Goal: Find specific page/section: Find specific page/section

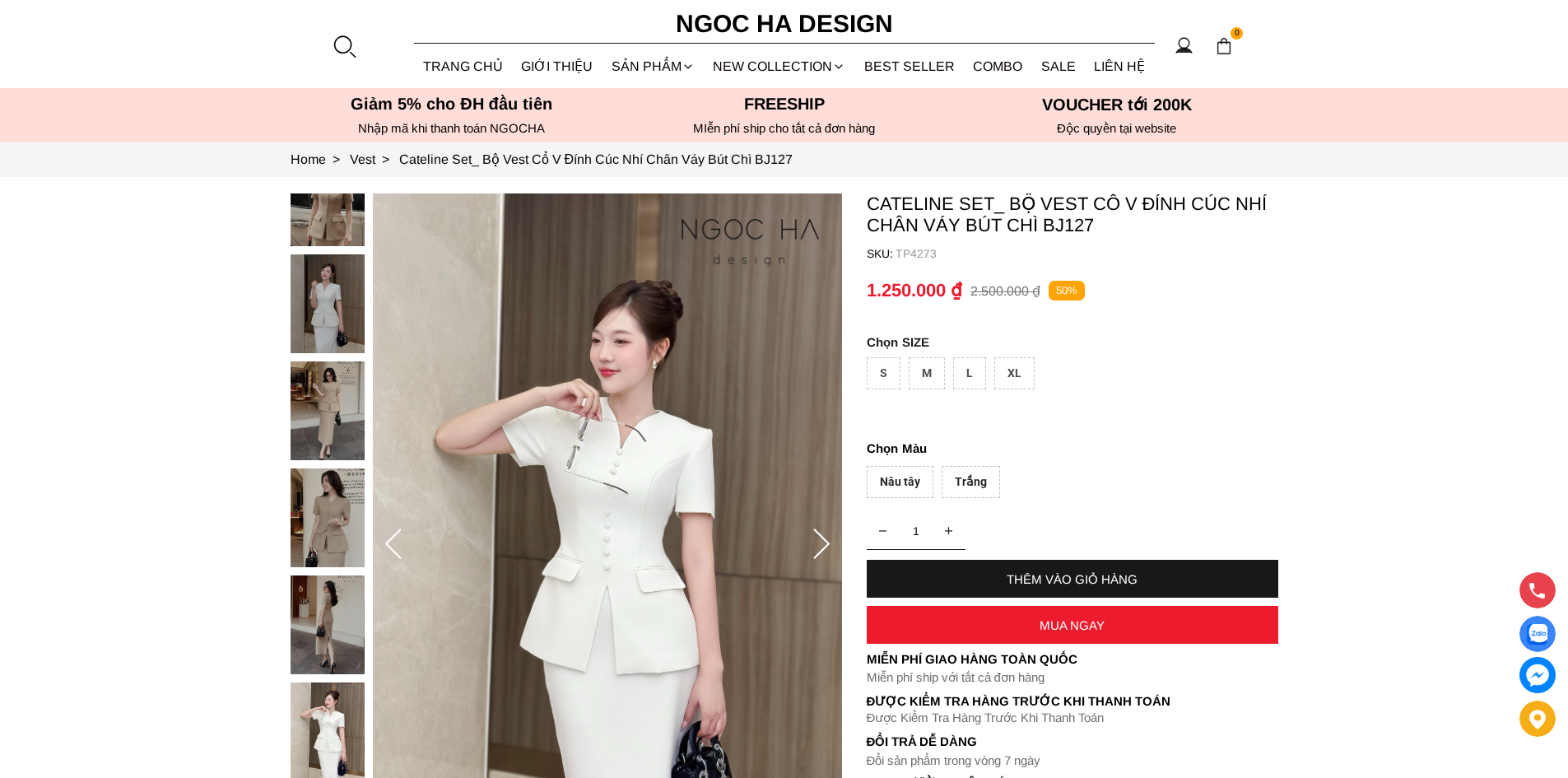
click at [343, 58] on div at bounding box center [343, 46] width 24 height 24
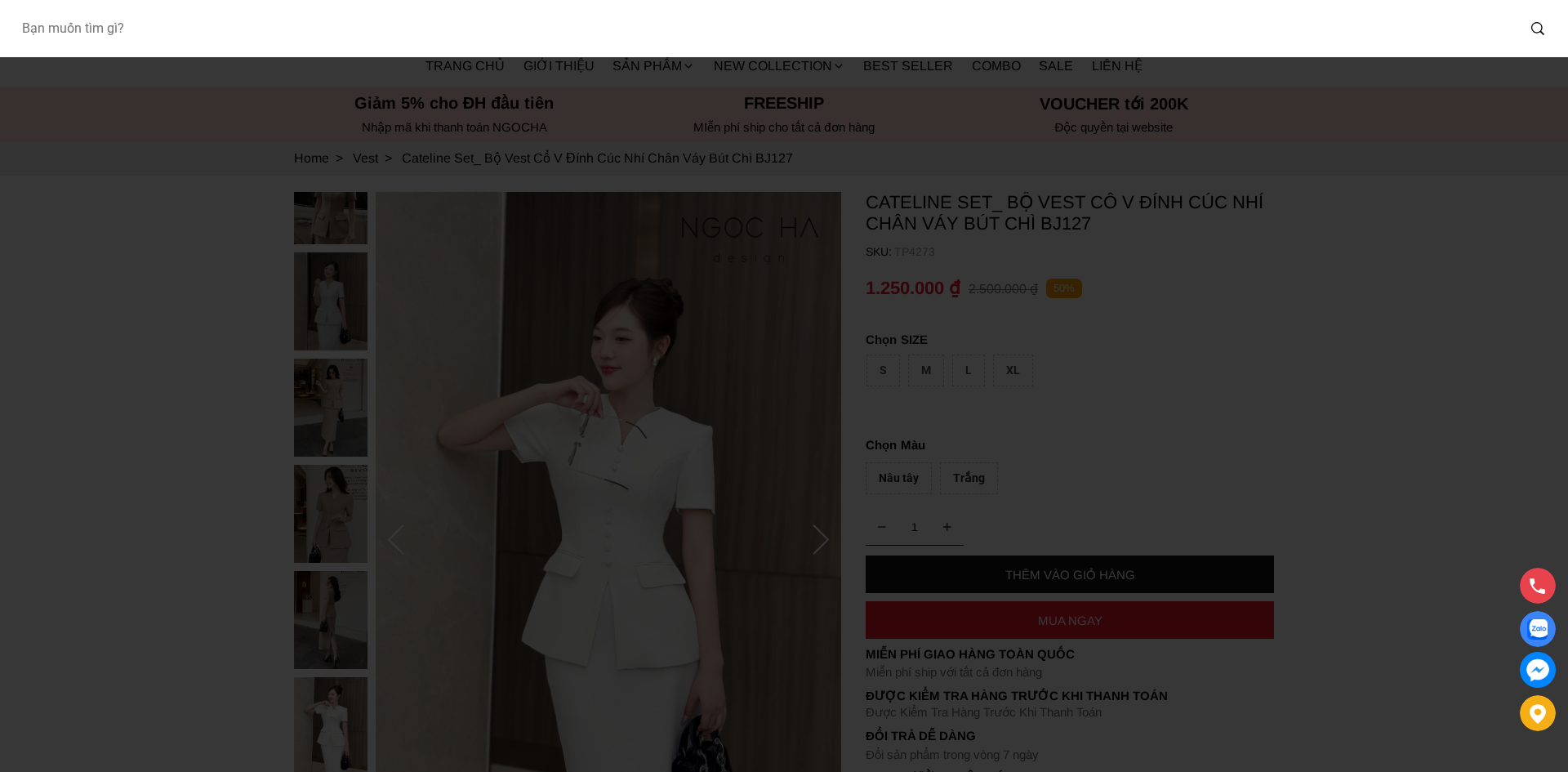
click at [361, 24] on input "Input search Bạn muốn tìm gì?" at bounding box center [762, 29] width 1508 height 37
type input "A1069"
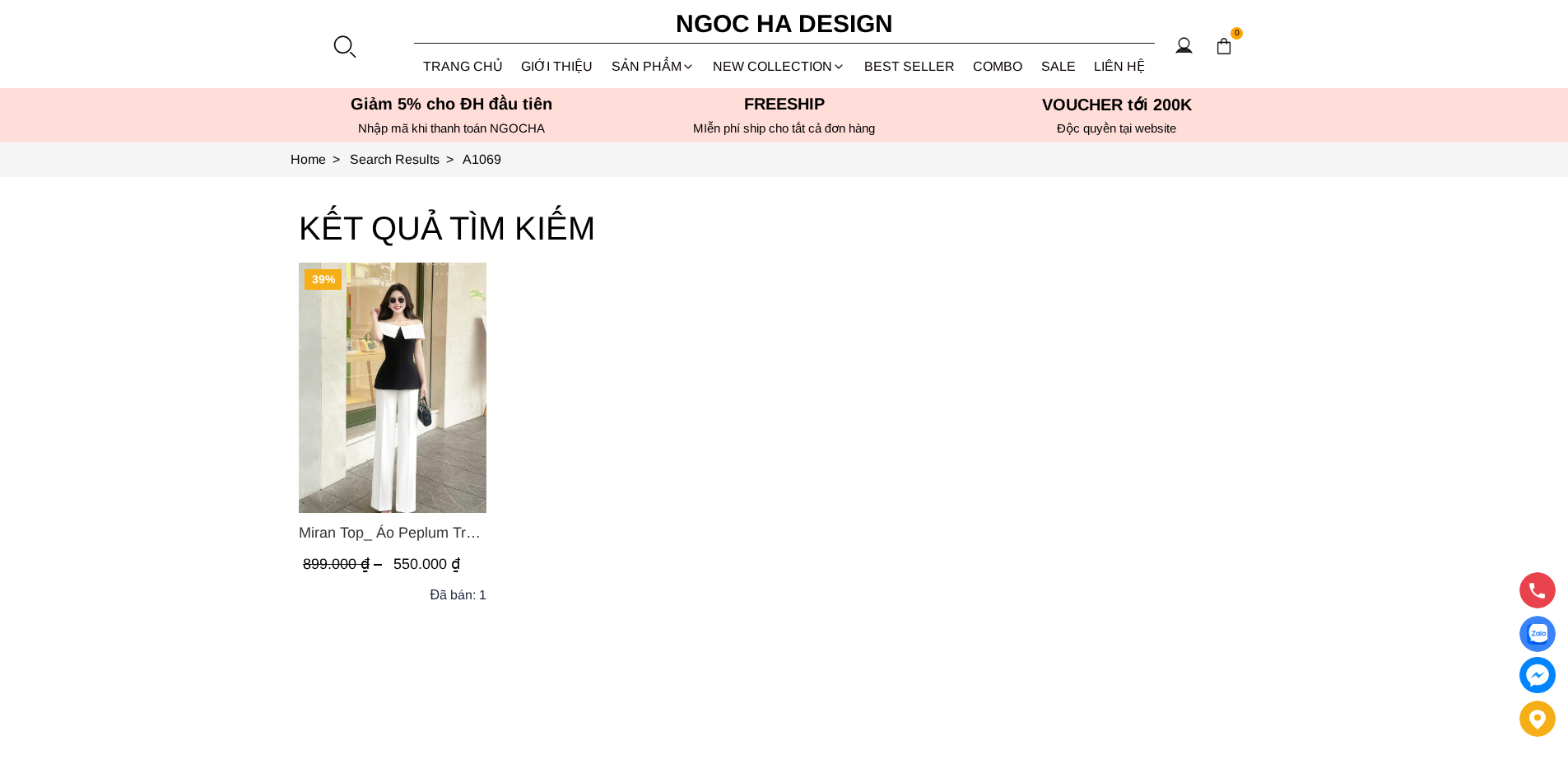
click at [321, 537] on span "Miran Top_ Áo Peplum Trễ Vai Phối Trắng Đen A1069" at bounding box center [392, 532] width 188 height 23
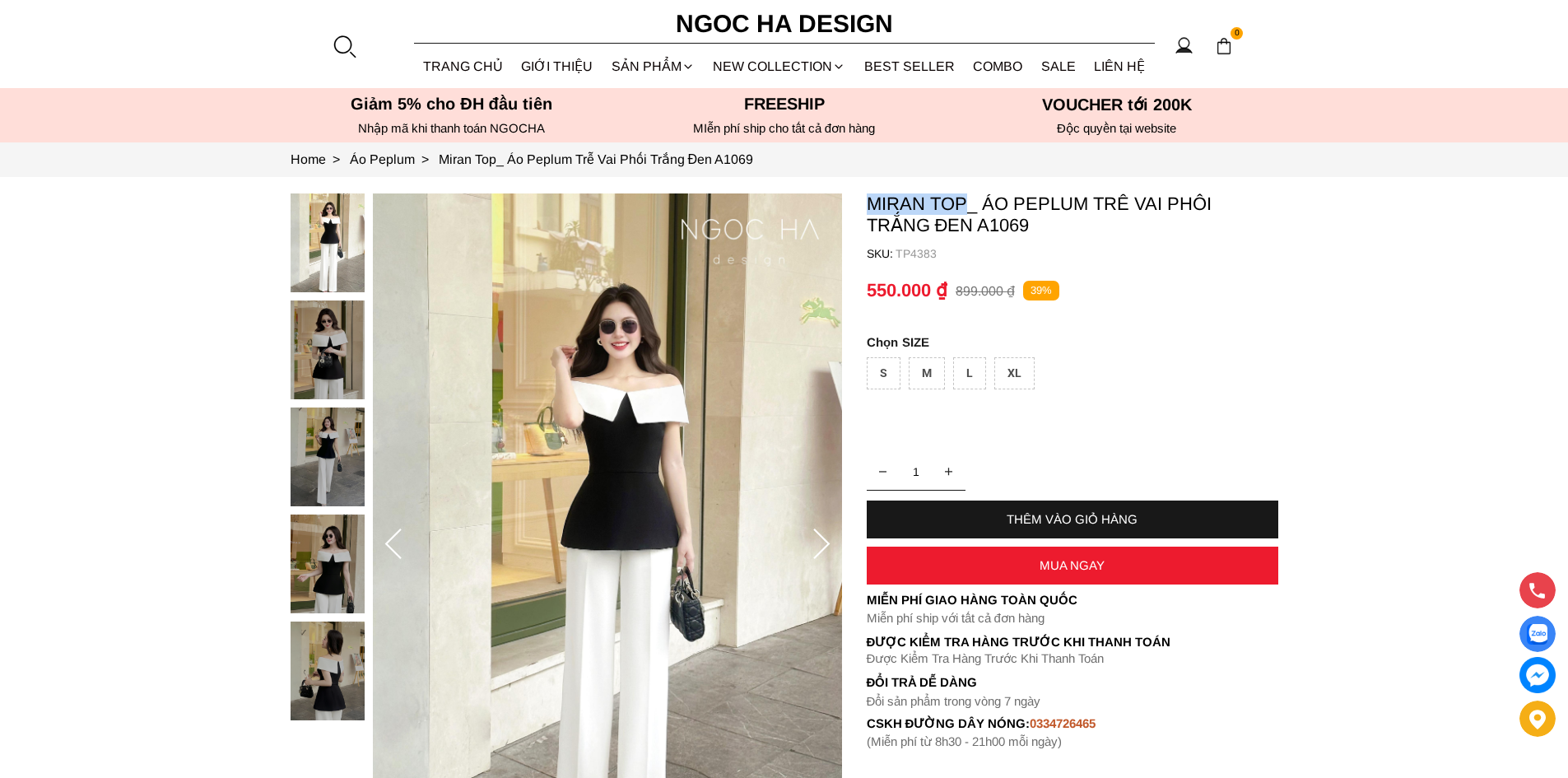
drag, startPoint x: 969, startPoint y: 204, endPoint x: 854, endPoint y: 206, distance: 115.0
click at [854, 206] on section "Miran Top_ Áo Peplum Trễ Vai Phối Trắng Đen A1069 SKU: TP4383 1 THÊM VÀO GIỎ HÀ…" at bounding box center [784, 545] width 1568 height 736
copy p "Miran Top"
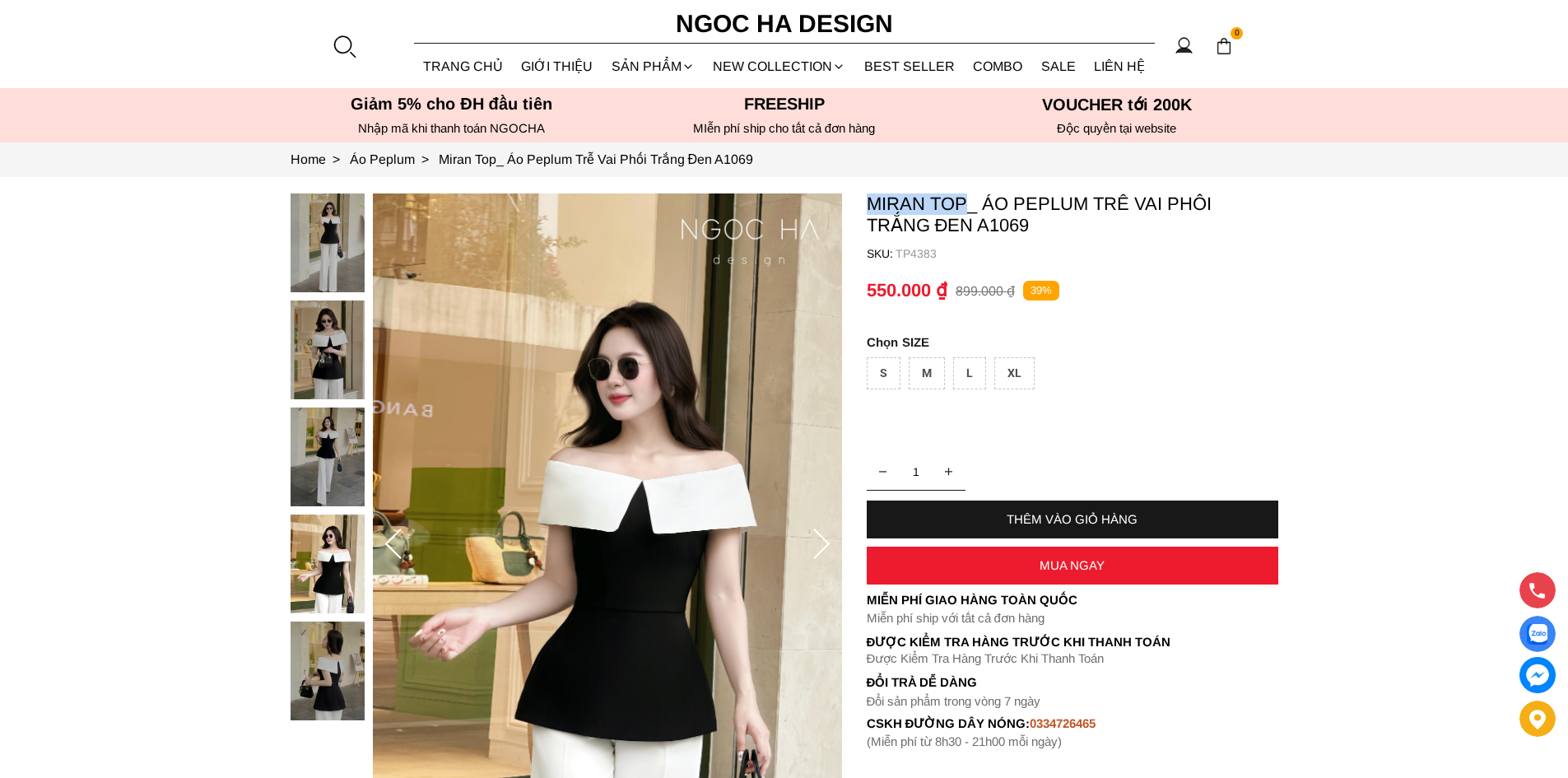
copy p "Miran Top"
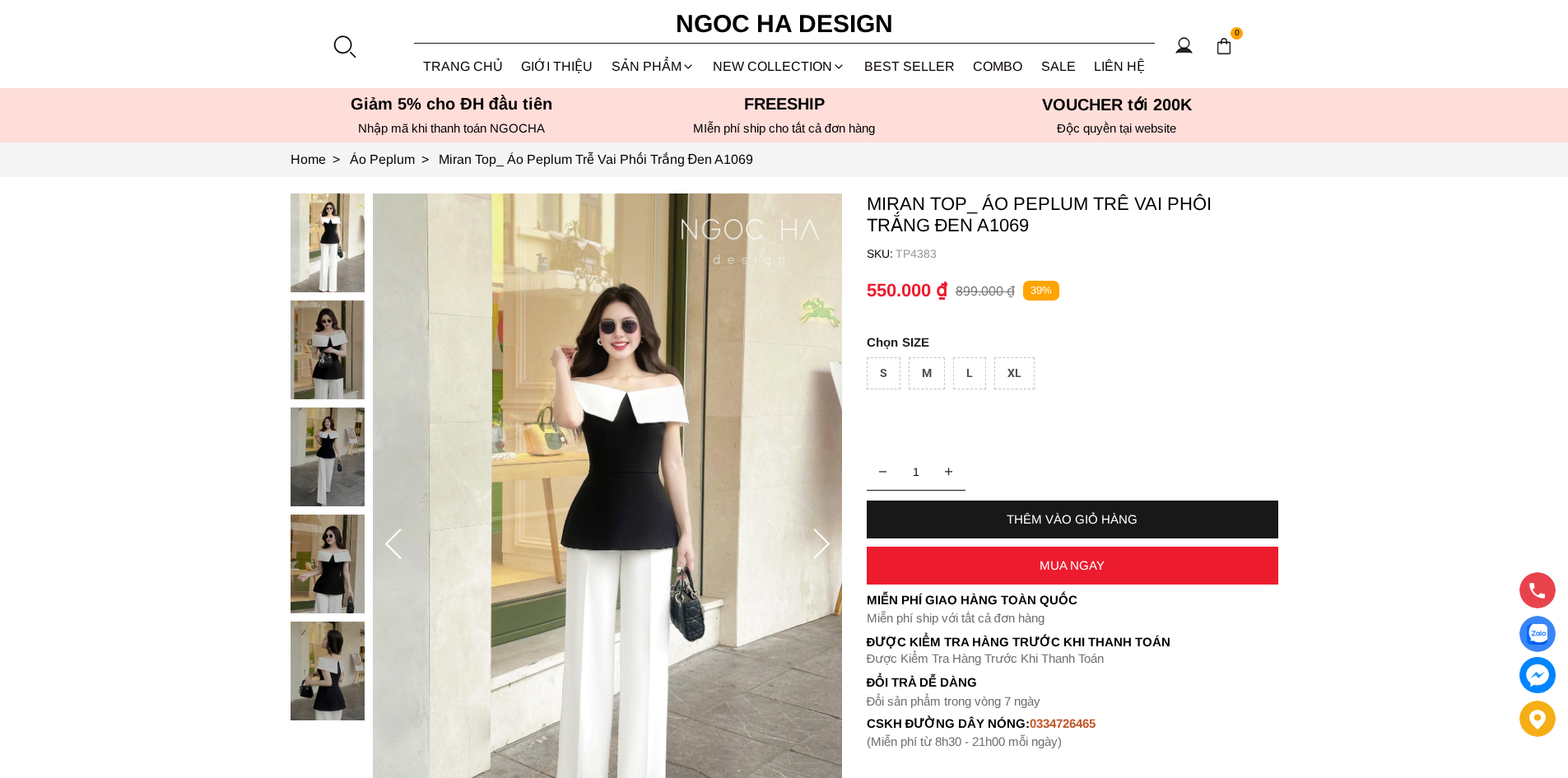
click at [337, 44] on div at bounding box center [343, 46] width 24 height 24
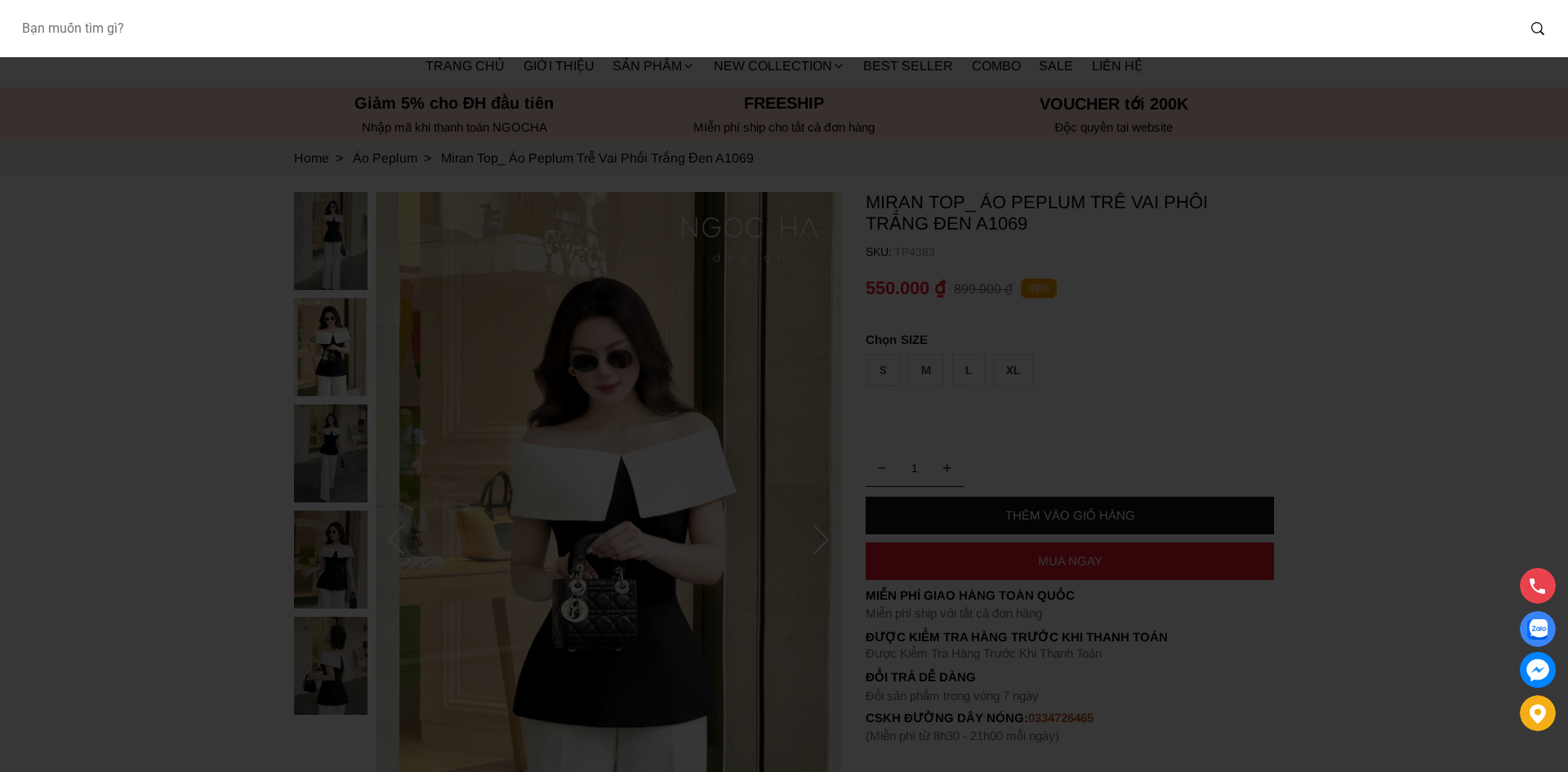
click at [391, 44] on input "Input search Bạn muốn tìm gì?" at bounding box center [762, 29] width 1508 height 37
type input "1057"
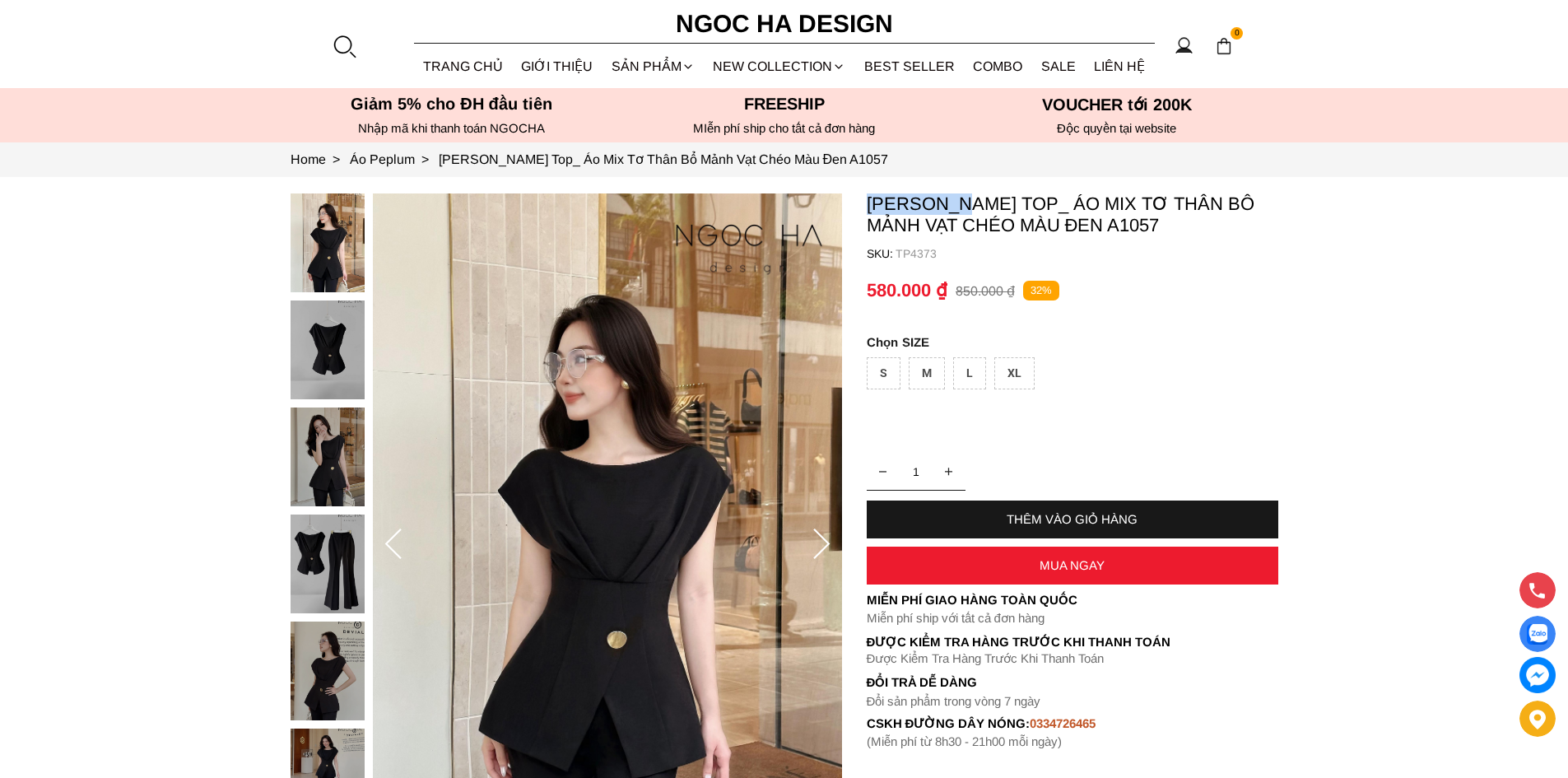
drag, startPoint x: 868, startPoint y: 192, endPoint x: 965, endPoint y: 193, distance: 97.0
click at [965, 193] on section "Jenny Top_ Áo Mix Tơ Thân Bổ Mảnh Vạt Chéo Màu Đen A1057 SKU: TP4373 1 THÊM VÀO…" at bounding box center [784, 545] width 1568 height 736
copy p "Jenny Top"
